Goal: Task Accomplishment & Management: Manage account settings

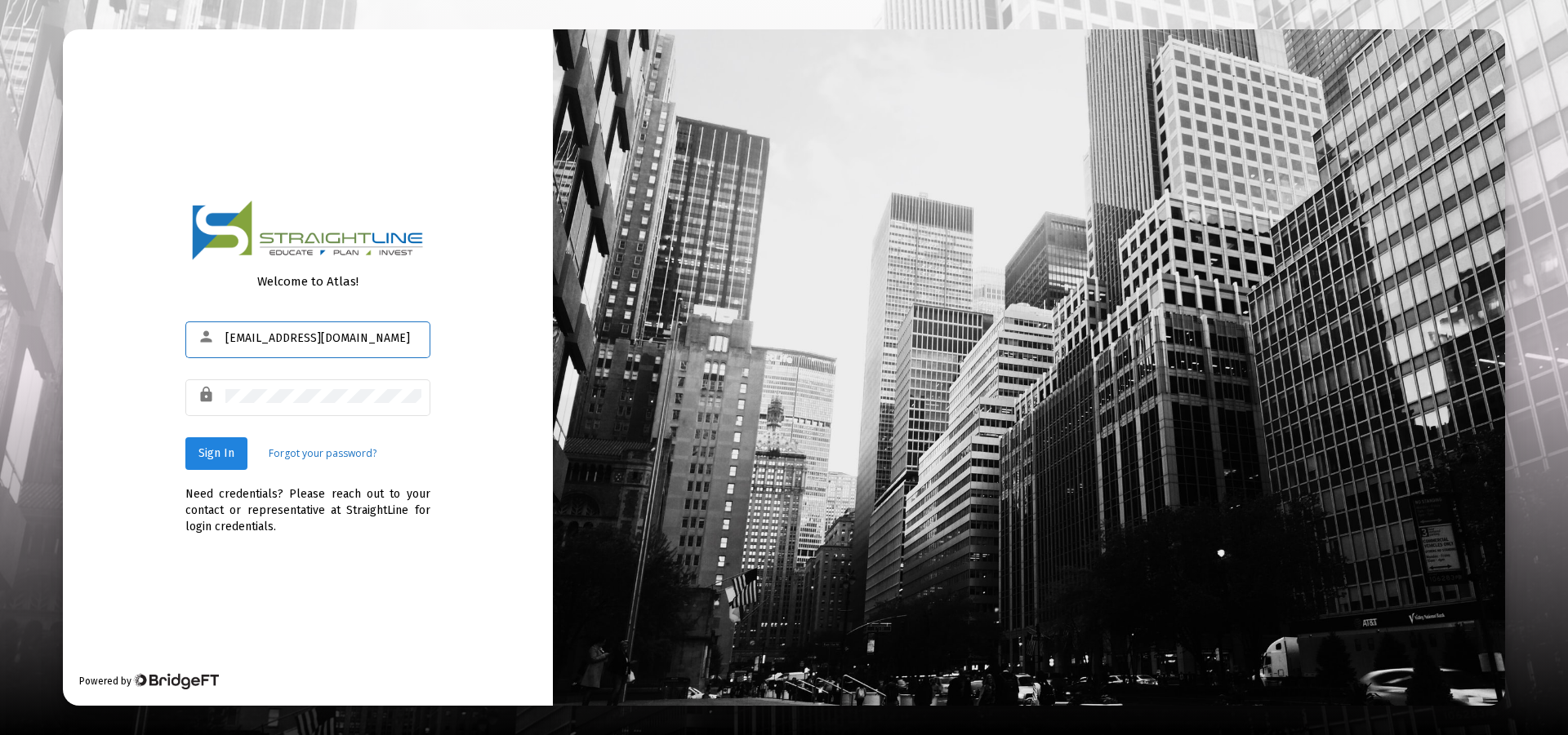
type input "[EMAIL_ADDRESS][DOMAIN_NAME]"
click at [208, 452] on span "Sign In" at bounding box center [216, 453] width 36 height 14
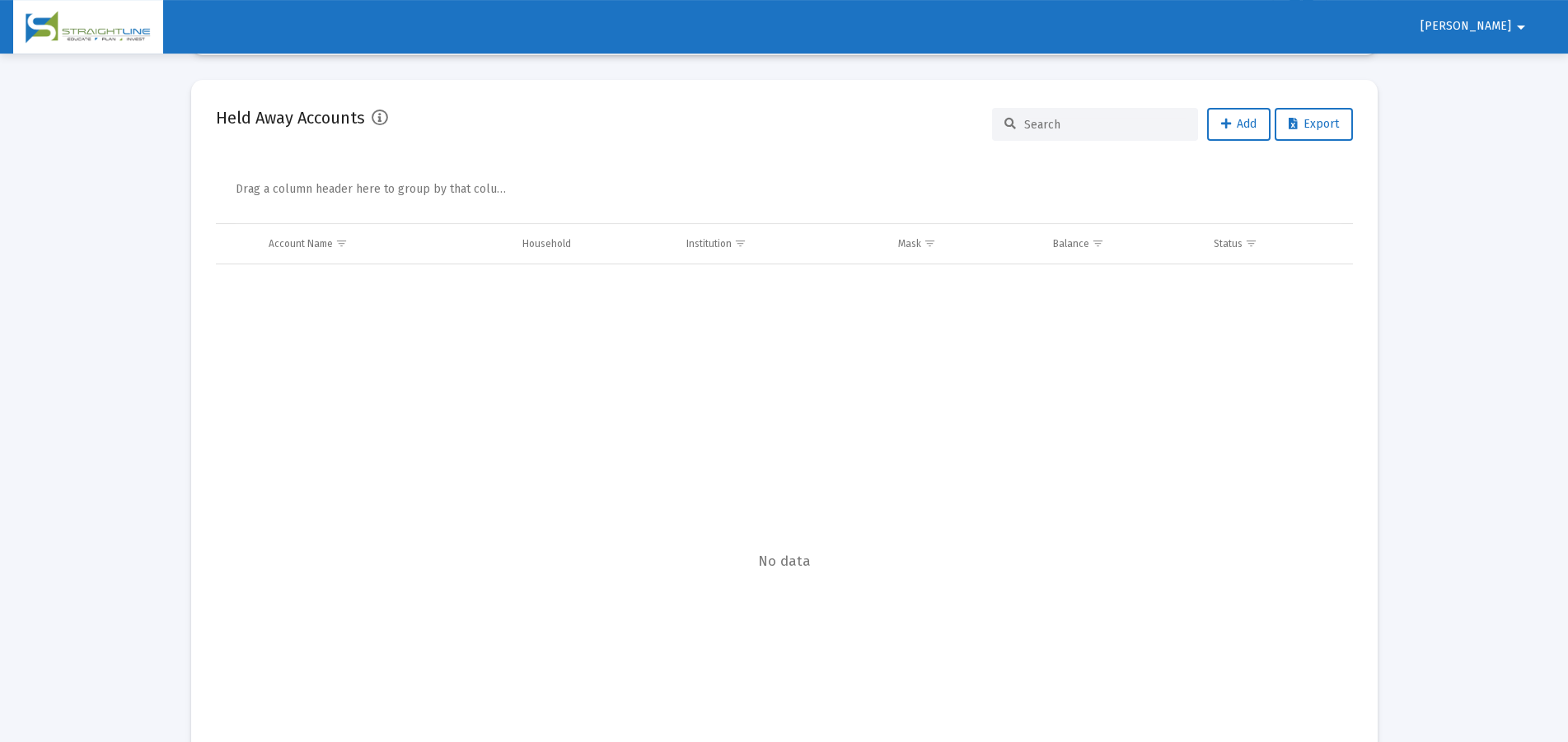
scroll to position [520, 0]
select select "View all"
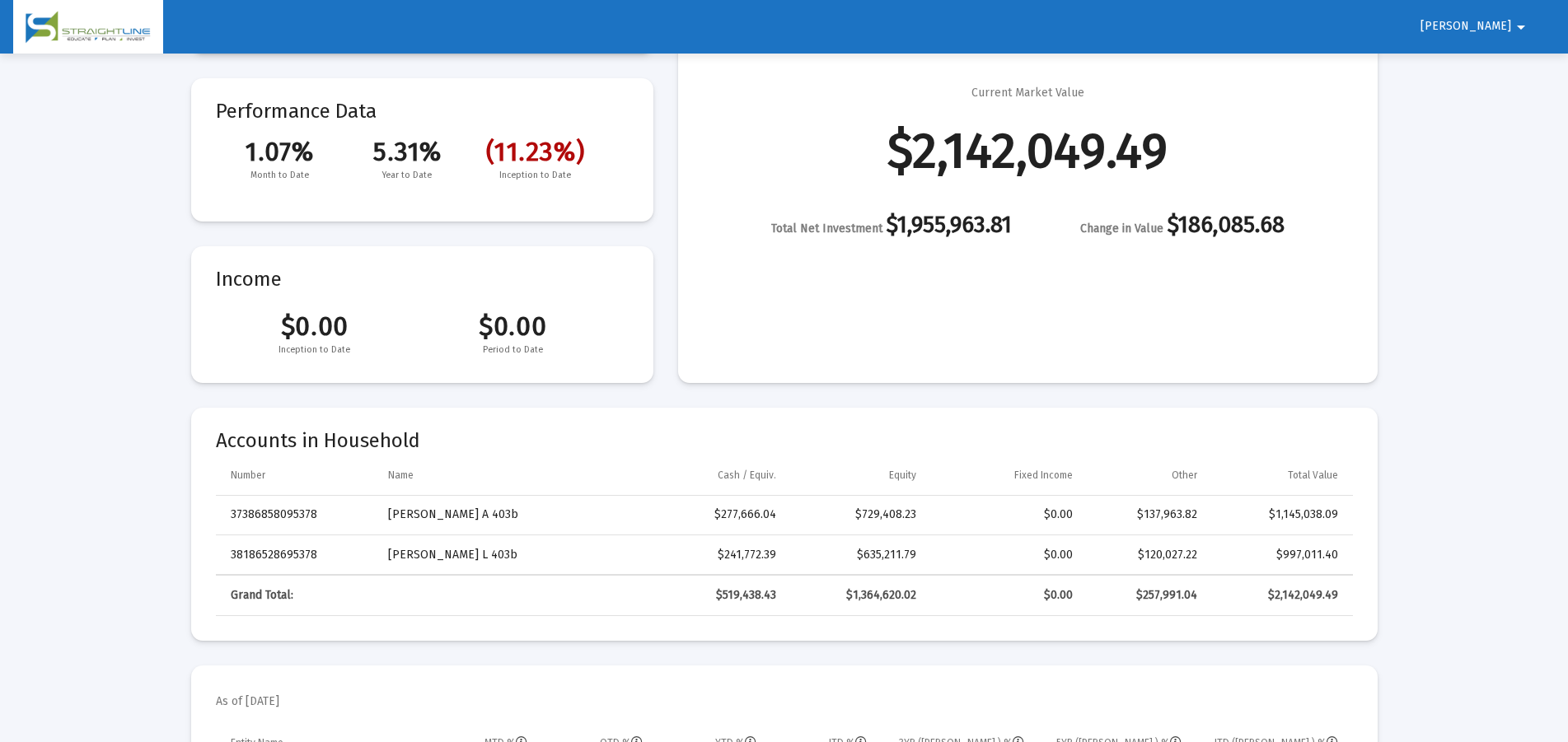
scroll to position [0, 0]
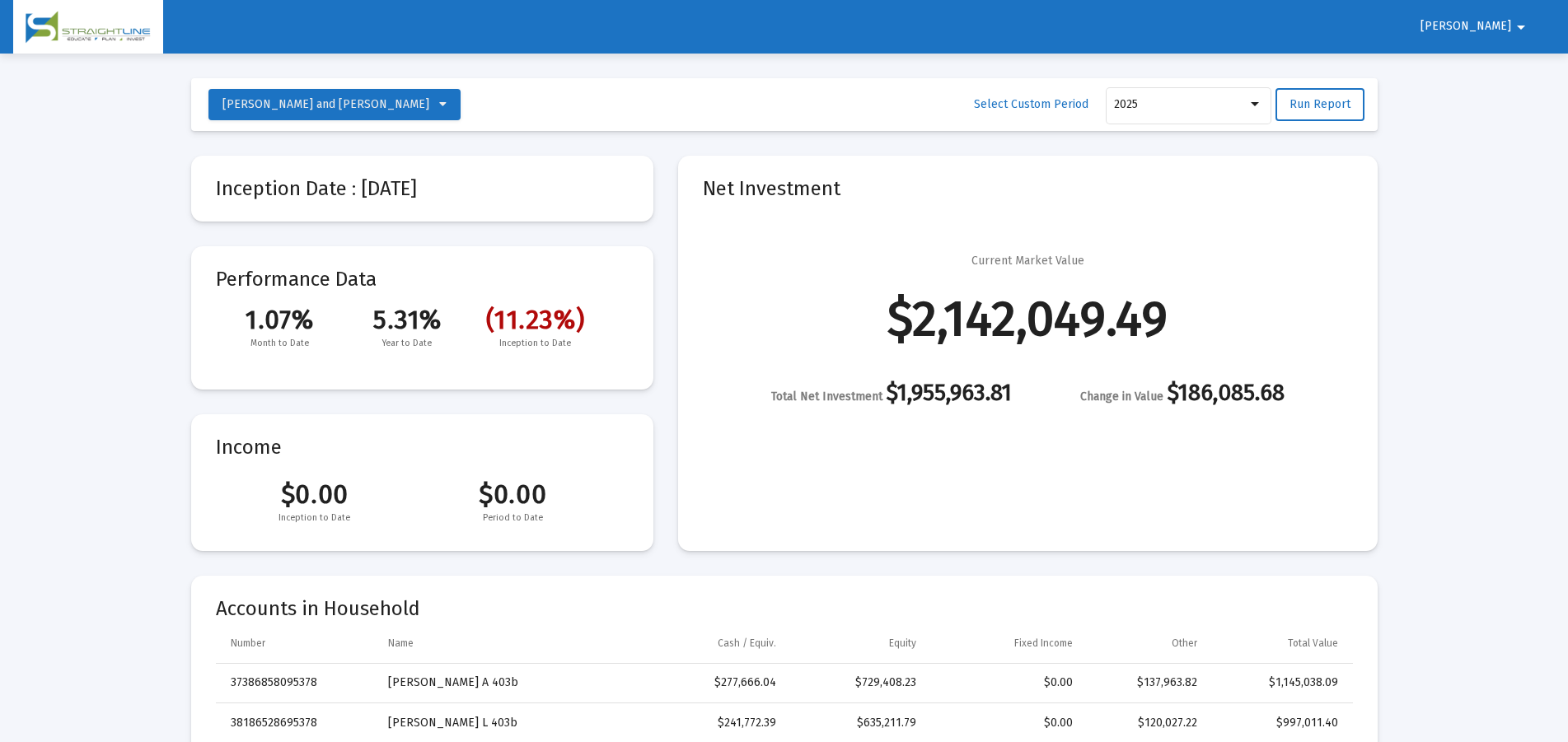
click at [1494, 19] on span "Burt arrow_drop_down" at bounding box center [1475, 26] width 110 height 14
click at [1501, 73] on button "Logout" at bounding box center [1515, 70] width 92 height 40
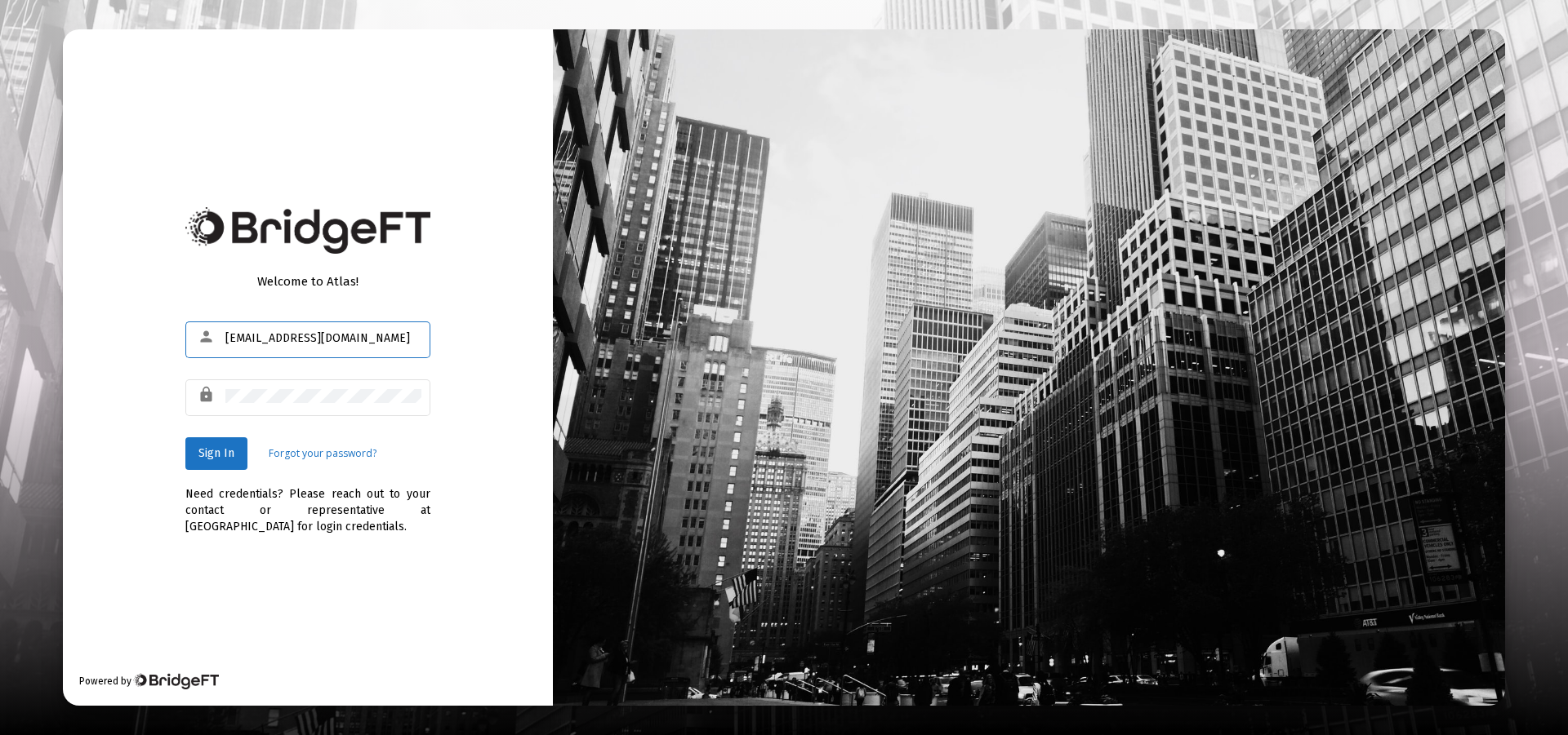
type input "[EMAIL_ADDRESS][DOMAIN_NAME]"
